Goal: Obtain resource: Obtain resource

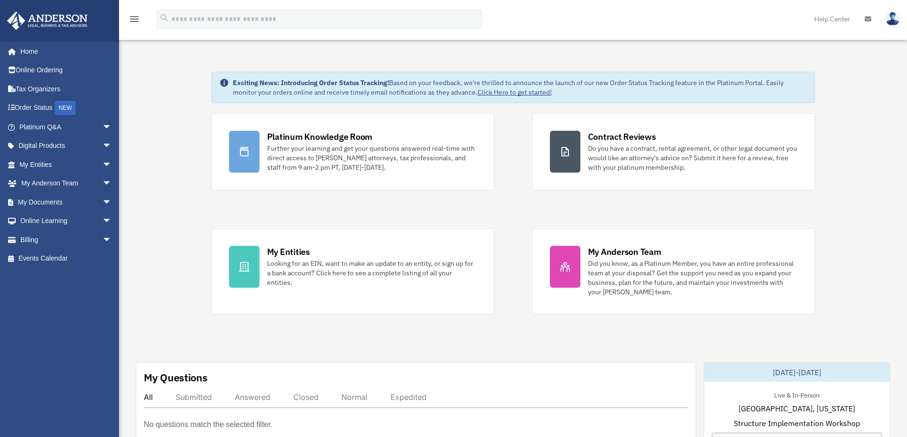
click at [102, 218] on span "arrow_drop_down" at bounding box center [111, 222] width 19 height 20
click at [102, 198] on span "arrow_drop_down" at bounding box center [111, 203] width 19 height 20
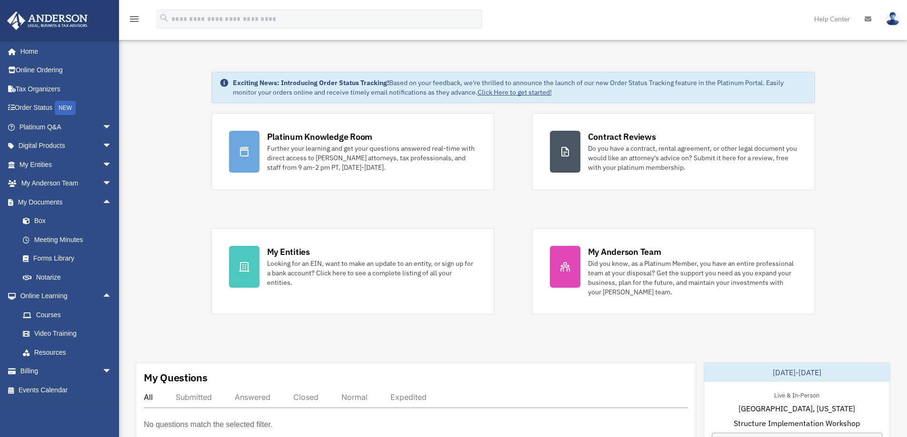
click at [58, 257] on link "Forms Library" at bounding box center [69, 258] width 113 height 19
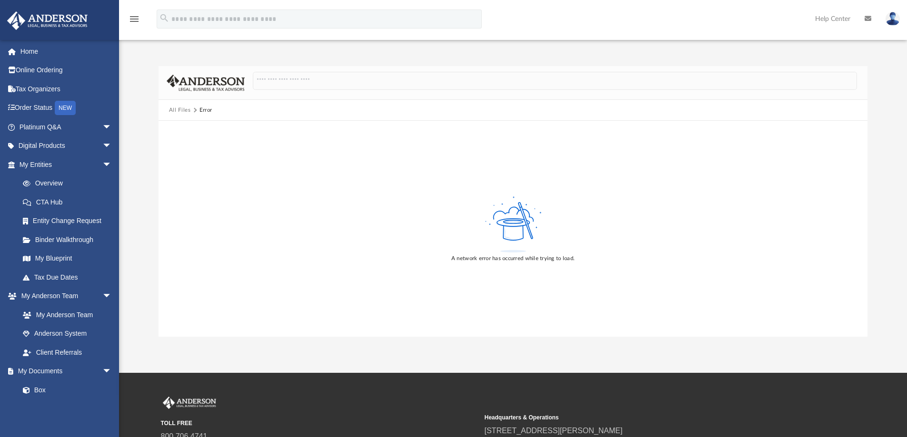
click at [507, 222] on icon at bounding box center [513, 236] width 26 height 31
click at [102, 295] on span "arrow_drop_down" at bounding box center [111, 297] width 19 height 20
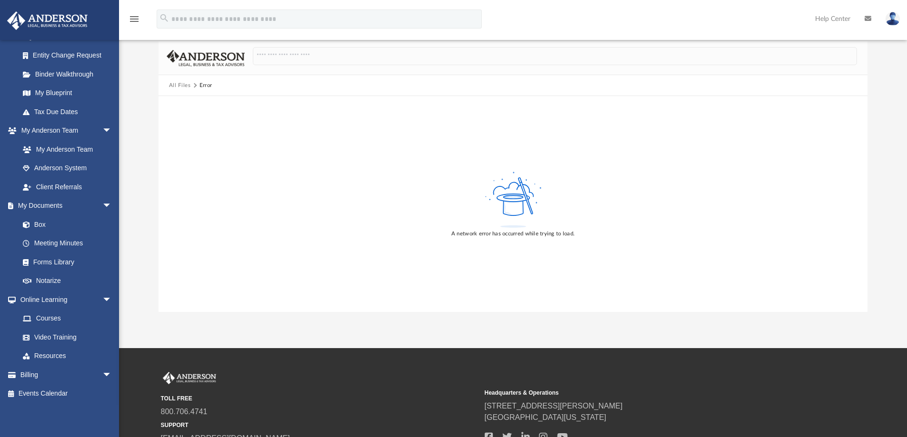
scroll to position [48, 0]
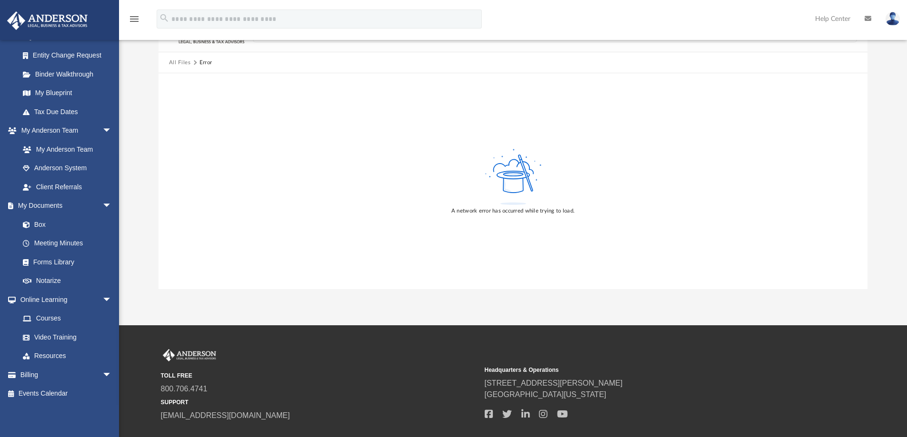
click at [48, 258] on link "Forms Library" at bounding box center [64, 262] width 103 height 19
click at [41, 220] on link "Box" at bounding box center [64, 224] width 103 height 19
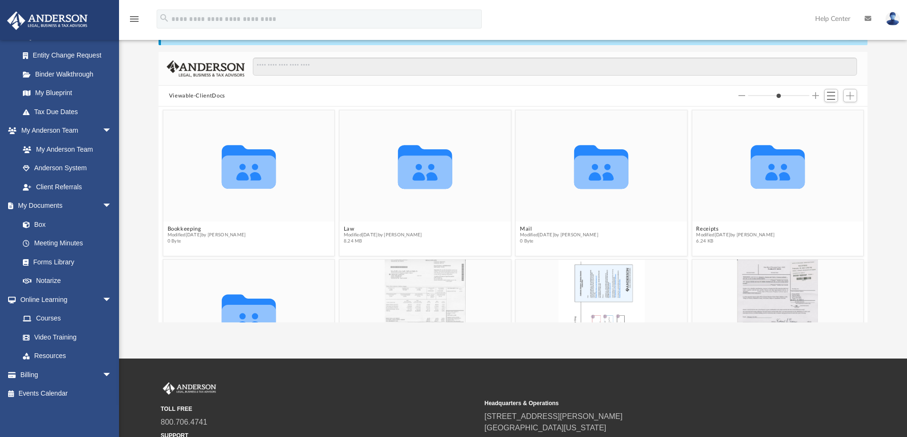
scroll to position [209, 702]
click at [42, 258] on link "Forms Library" at bounding box center [64, 262] width 103 height 19
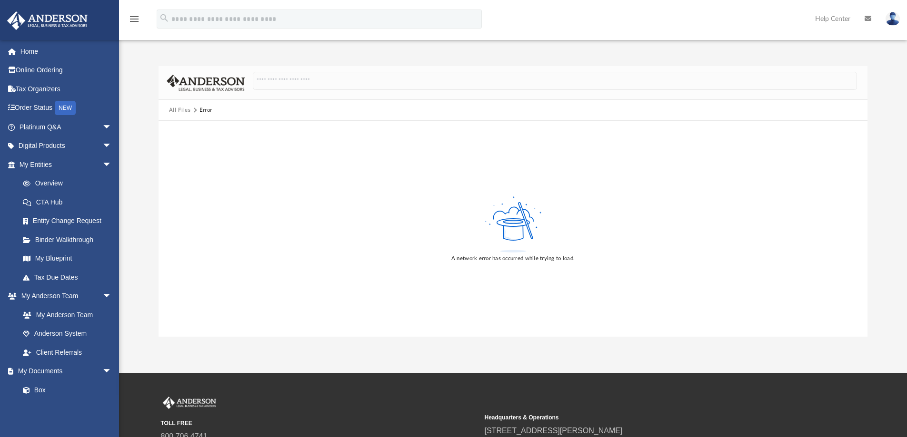
click at [25, 52] on link "Home" at bounding box center [66, 51] width 119 height 19
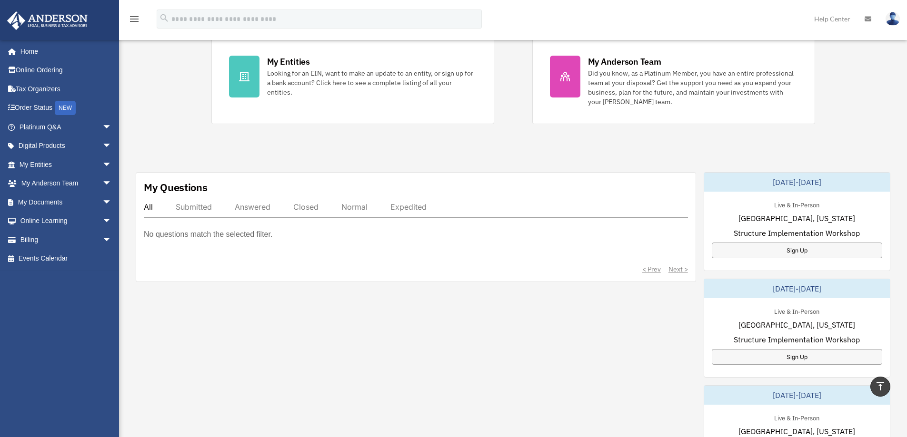
scroll to position [48, 0]
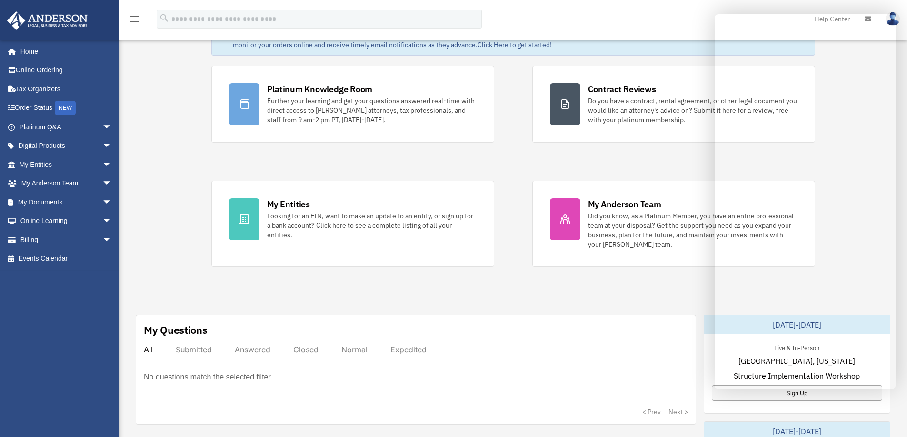
click at [102, 185] on span "arrow_drop_down" at bounding box center [111, 184] width 19 height 20
click at [102, 257] on span "arrow_drop_down" at bounding box center [111, 259] width 19 height 20
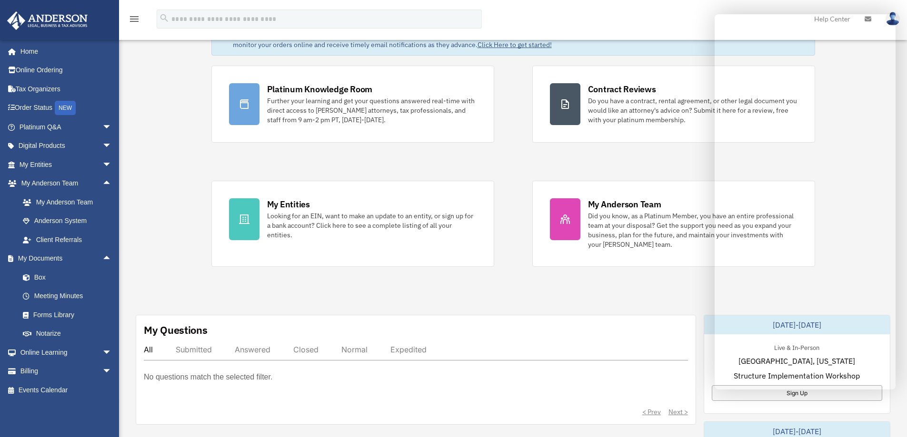
click at [75, 312] on link "Forms Library" at bounding box center [69, 315] width 113 height 19
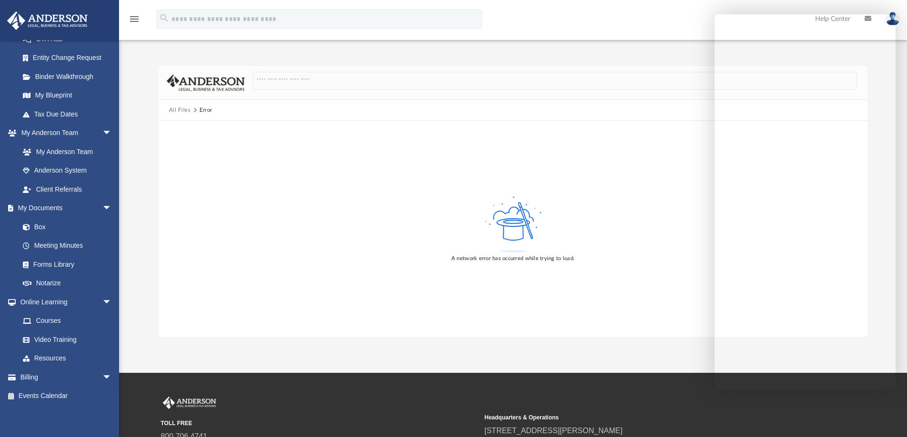
scroll to position [166, 0]
click at [62, 263] on link "Forms Library" at bounding box center [64, 262] width 103 height 19
click at [51, 258] on link "Forms Library" at bounding box center [64, 262] width 103 height 19
click at [540, 272] on div "A network error has occurred while trying to load." at bounding box center [513, 229] width 709 height 216
click at [63, 262] on link "Forms Library" at bounding box center [64, 262] width 103 height 19
